Goal: Task Accomplishment & Management: Use online tool/utility

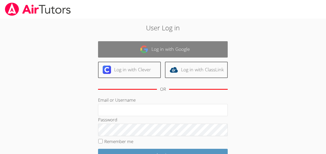
click at [170, 51] on link "Log in with Google" at bounding box center [163, 49] width 130 height 16
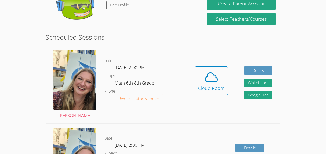
scroll to position [105, 0]
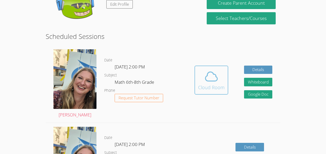
click at [209, 84] on icon at bounding box center [211, 76] width 15 height 15
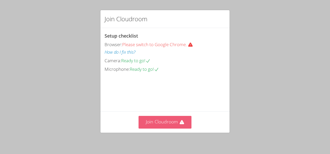
click at [172, 128] on button "Join Cloudroom" at bounding box center [165, 122] width 53 height 13
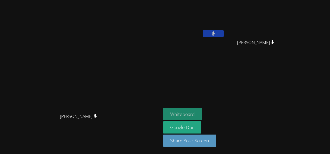
click at [177, 113] on button "Whiteboard" at bounding box center [182, 114] width 39 height 12
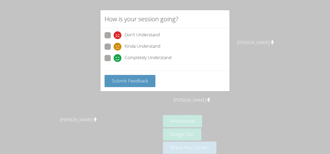
click at [104, 54] on div "Don't Understand Kinda Understand Completely Understand" at bounding box center [164, 49] width 129 height 43
click at [114, 62] on span at bounding box center [114, 62] width 0 height 0
click at [114, 56] on input "Completely Understand" at bounding box center [116, 57] width 4 height 4
radio input "true"
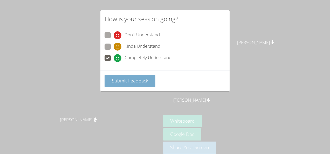
click at [122, 80] on span "Submit Feedback" at bounding box center [130, 81] width 36 height 6
